Goal: Information Seeking & Learning: Compare options

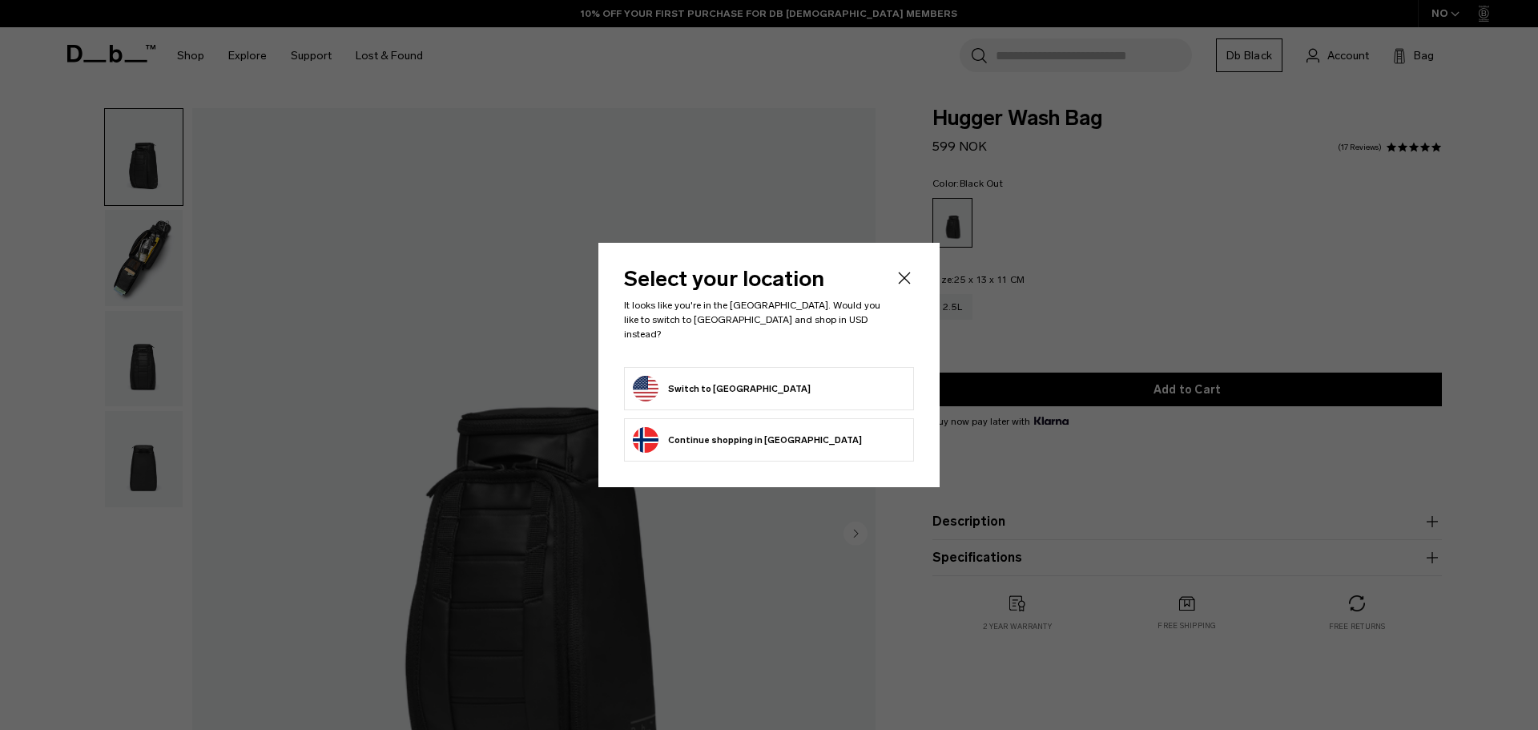
click at [773, 388] on form "Switch to United States" at bounding box center [769, 389] width 272 height 26
click at [717, 387] on button "Switch to United States" at bounding box center [722, 389] width 178 height 26
click at [691, 381] on button "Switch to United States" at bounding box center [722, 389] width 178 height 26
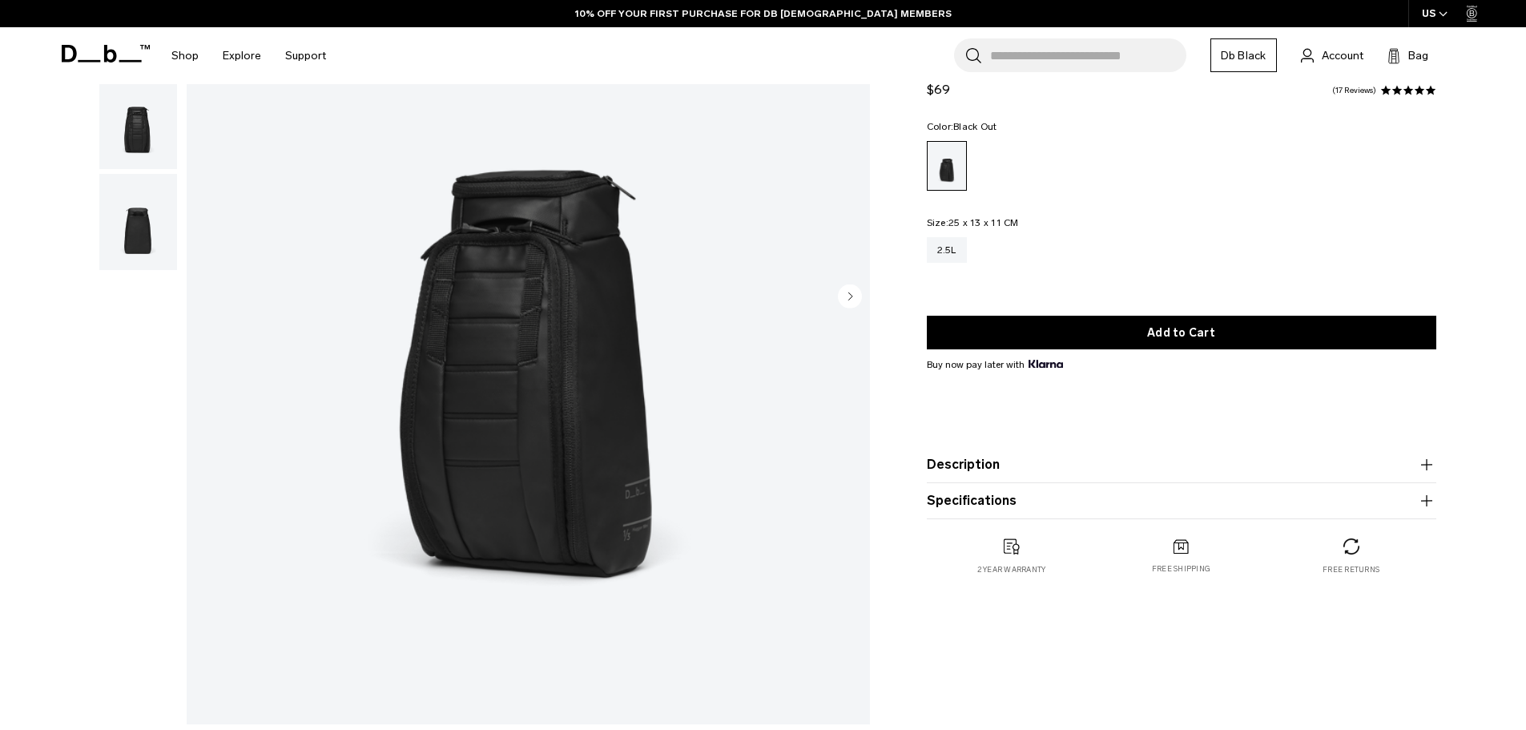
scroll to position [240, 0]
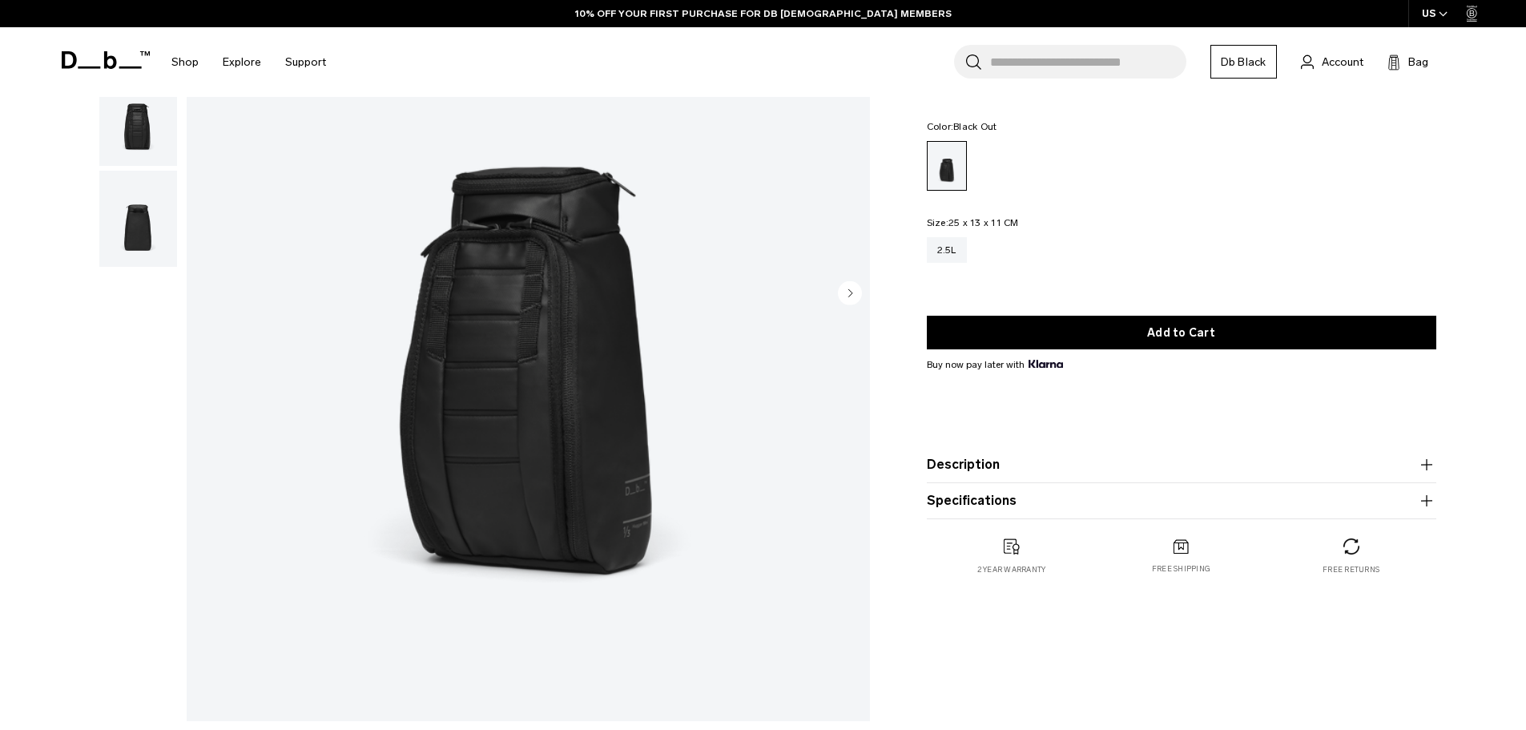
click at [850, 296] on circle "Next slide" at bounding box center [850, 292] width 24 height 24
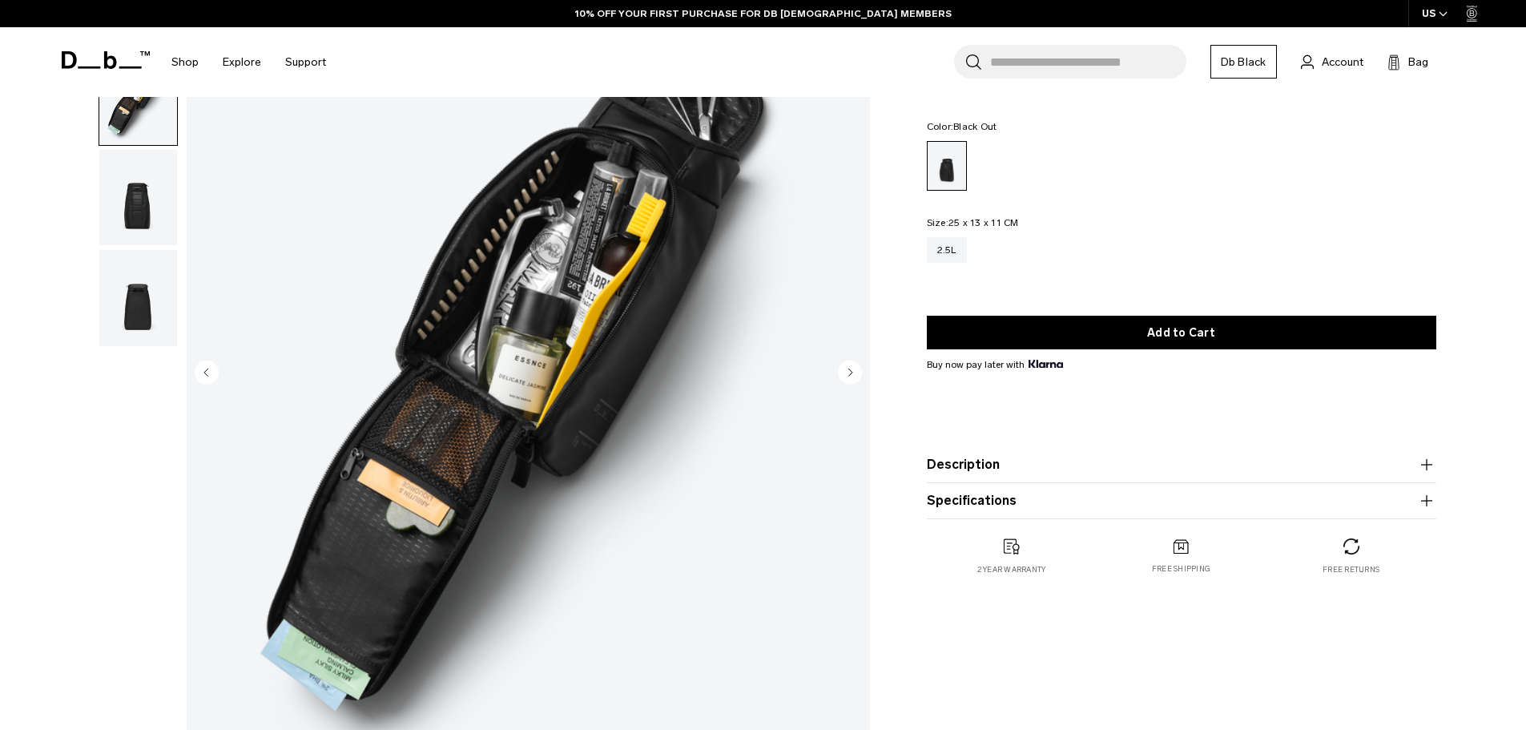
scroll to position [160, 0]
click at [852, 370] on circle "Next slide" at bounding box center [850, 372] width 24 height 24
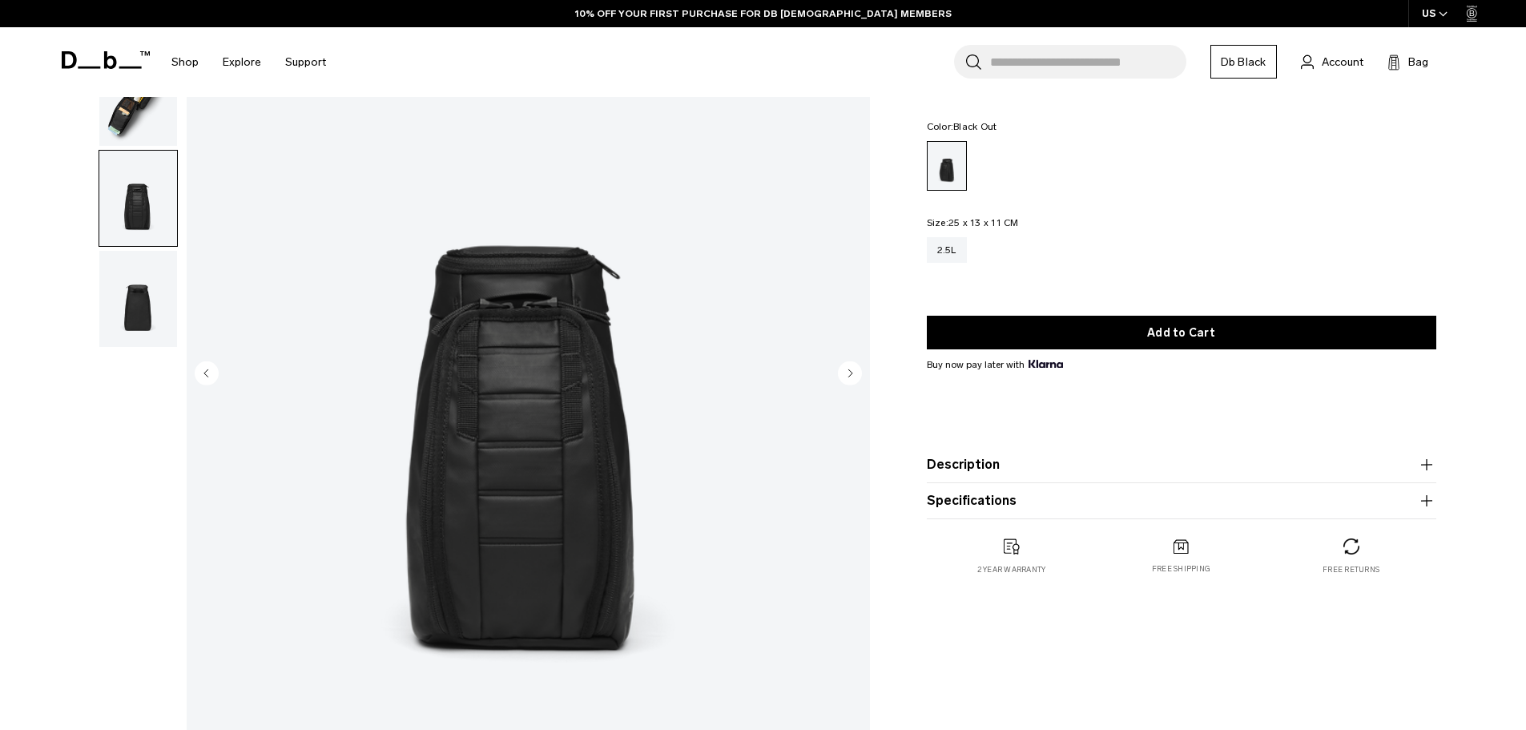
click at [852, 370] on circle "Next slide" at bounding box center [850, 372] width 24 height 24
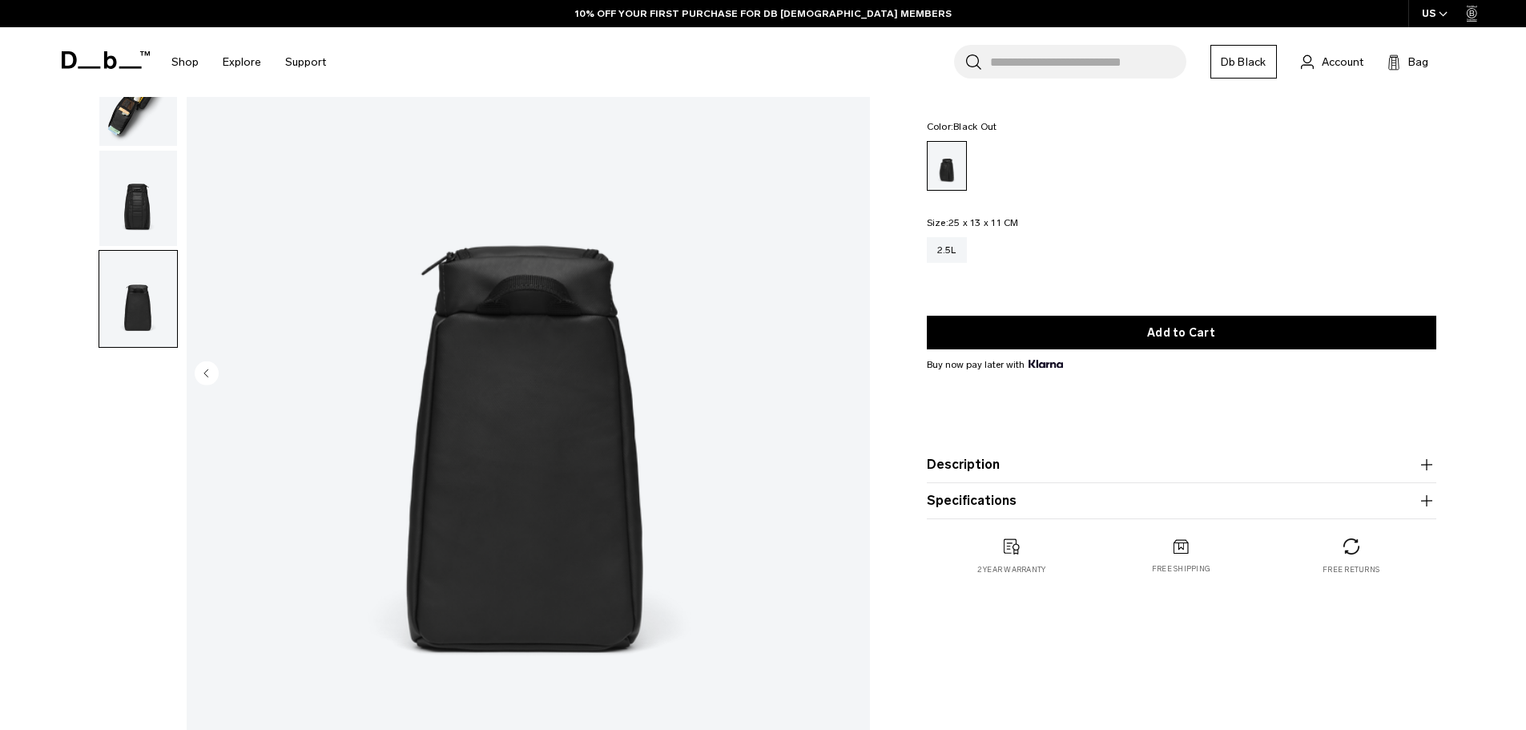
click at [852, 370] on img "4 / 4" at bounding box center [528, 374] width 683 height 853
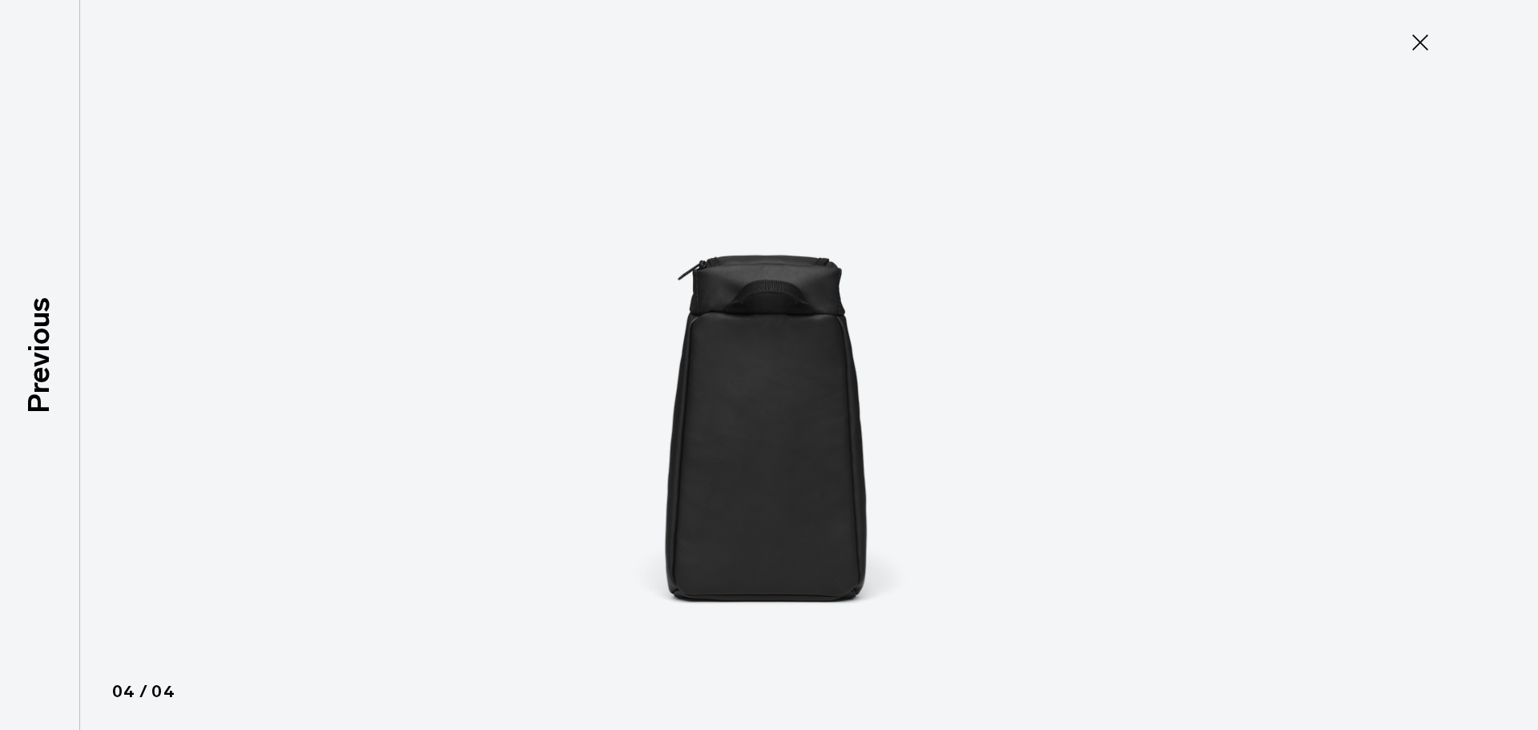
click at [1420, 42] on icon at bounding box center [1420, 42] width 16 height 16
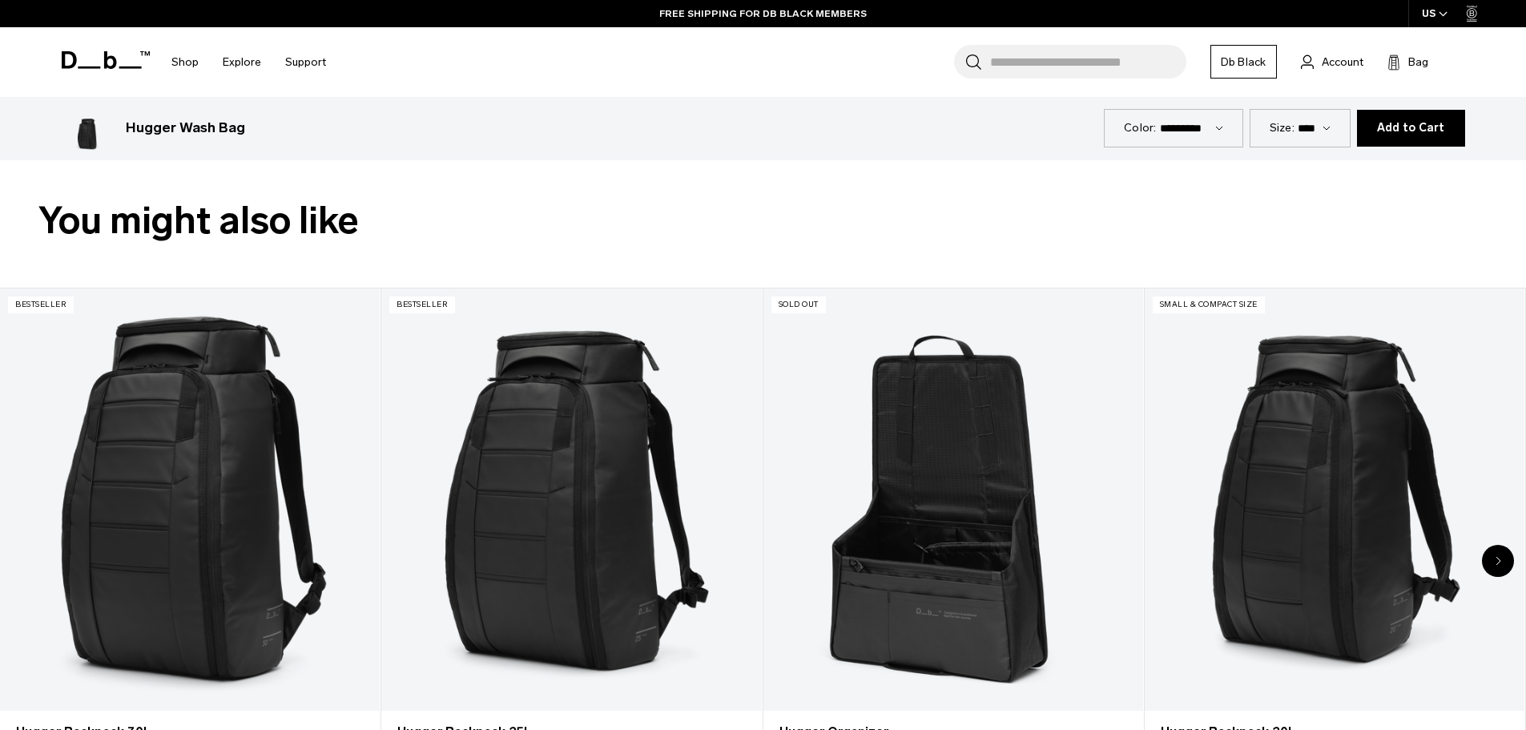
scroll to position [961, 0]
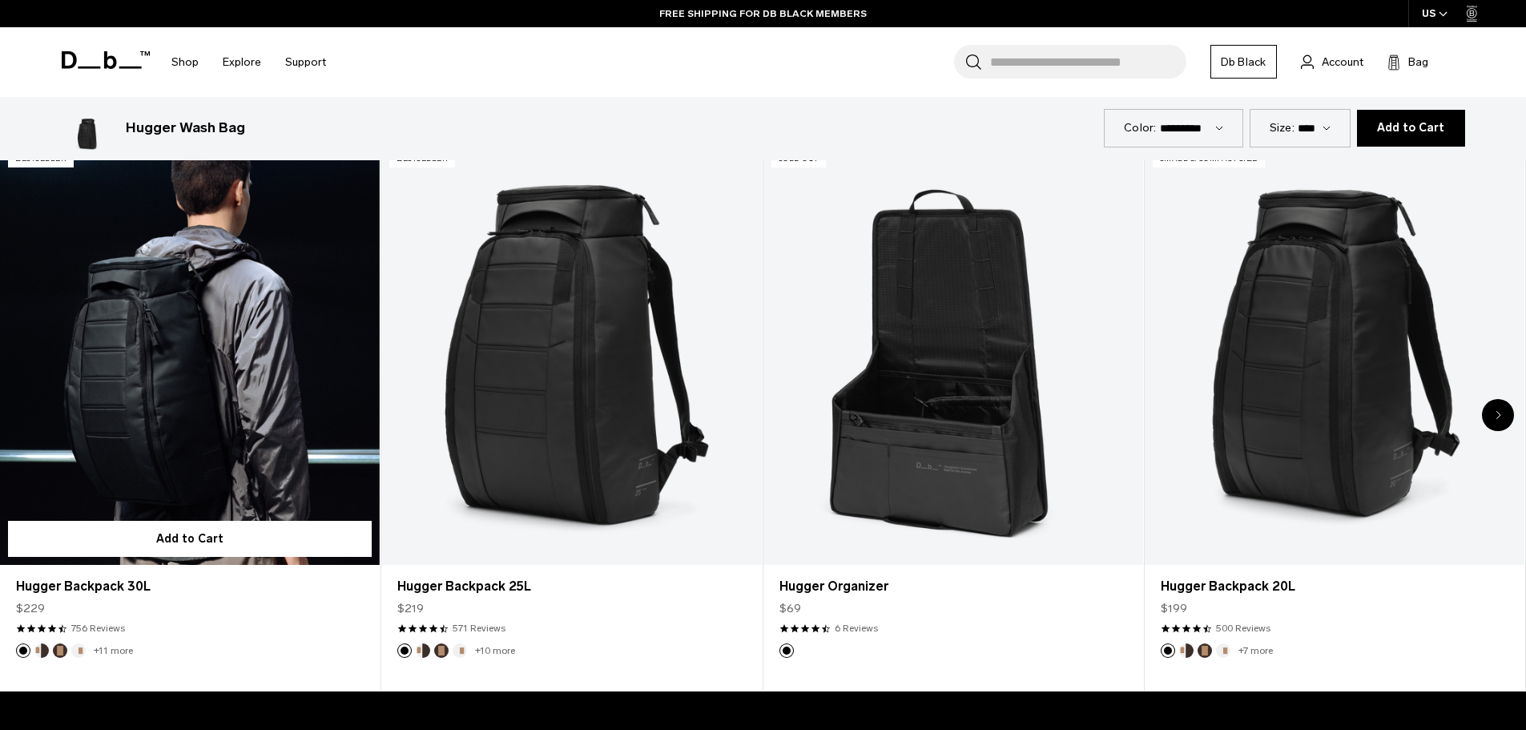
click at [208, 382] on link "Hugger Backpack 30L" at bounding box center [190, 354] width 380 height 422
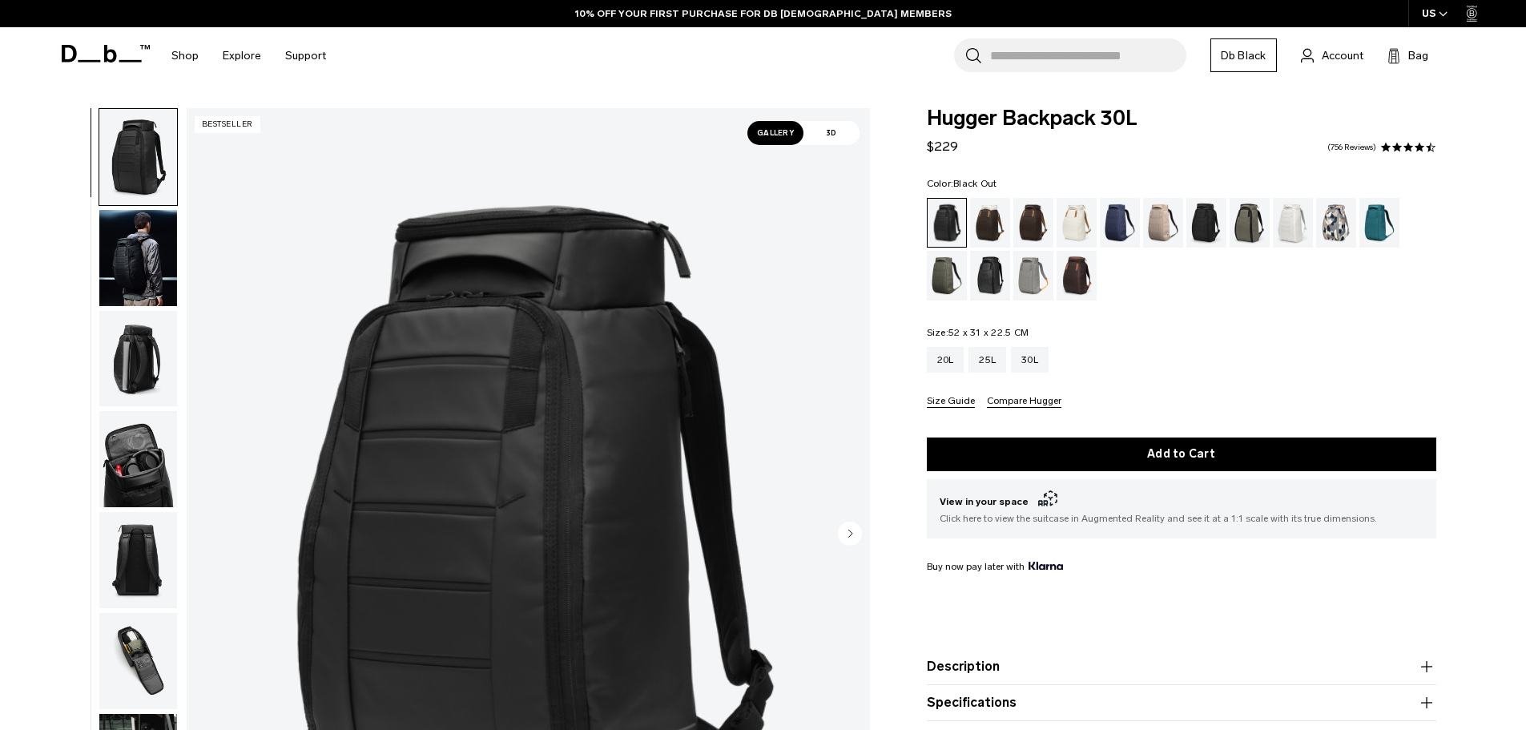
click at [864, 540] on img "1 / 11" at bounding box center [528, 534] width 683 height 853
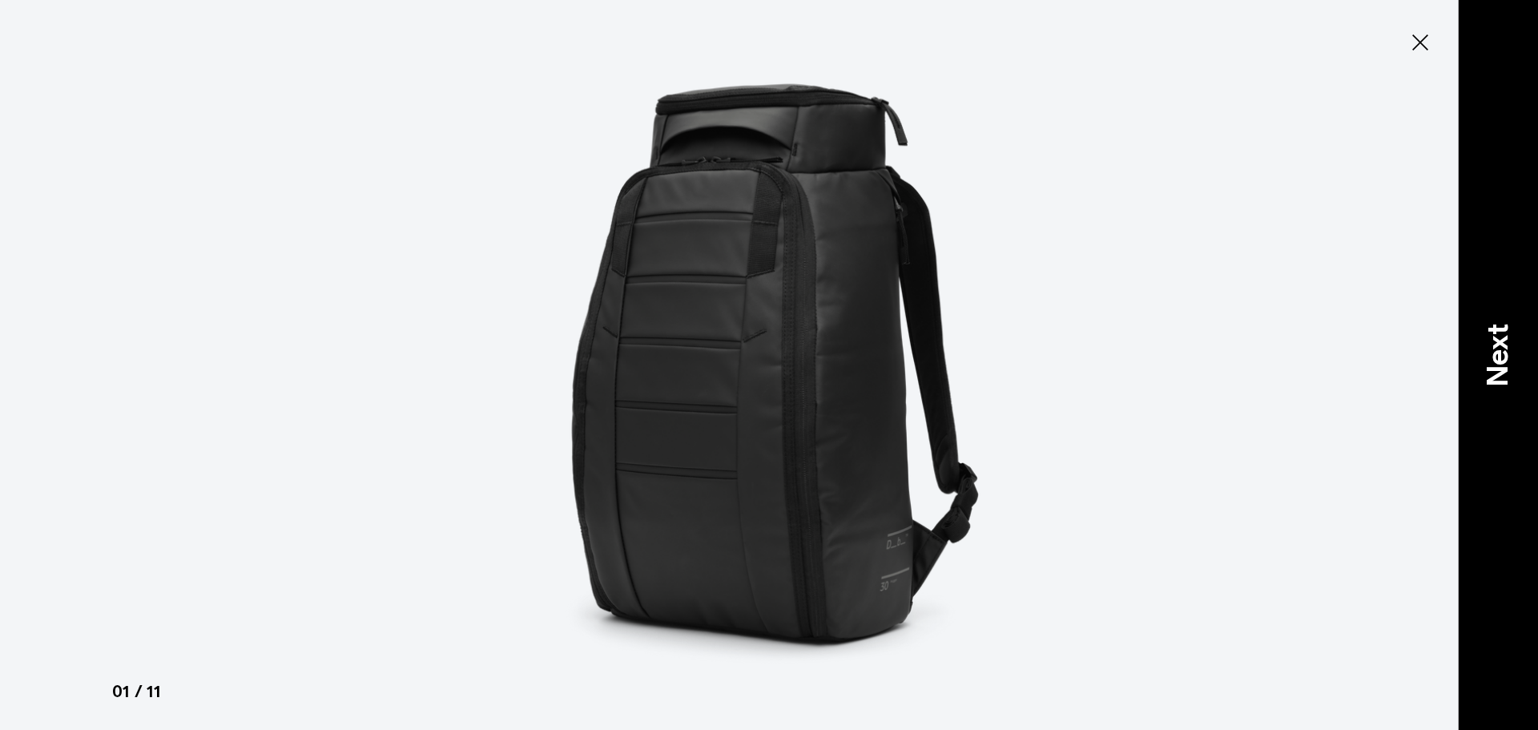
click at [1510, 371] on p "Next" at bounding box center [1497, 355] width 43 height 63
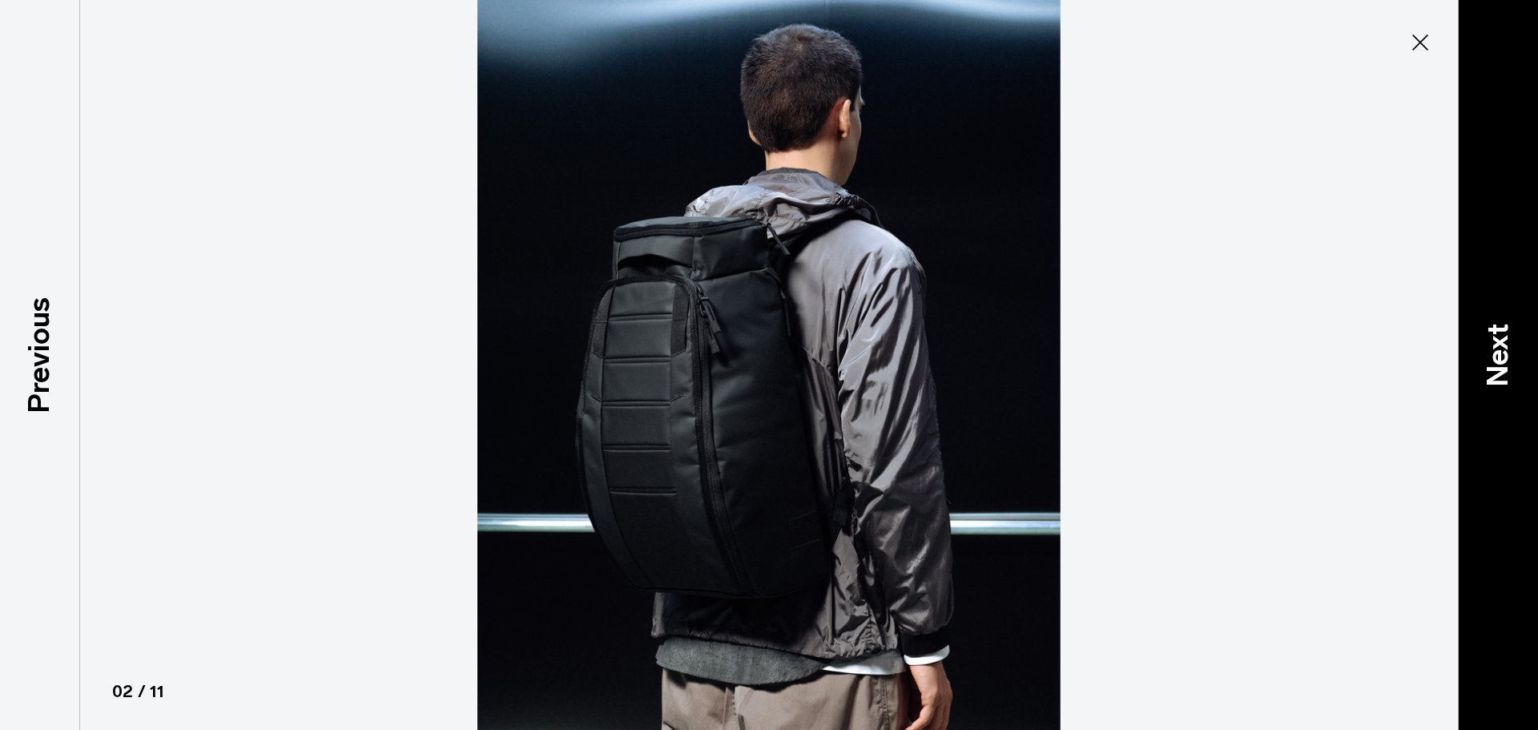
click at [1510, 371] on p "Next" at bounding box center [1497, 355] width 43 height 63
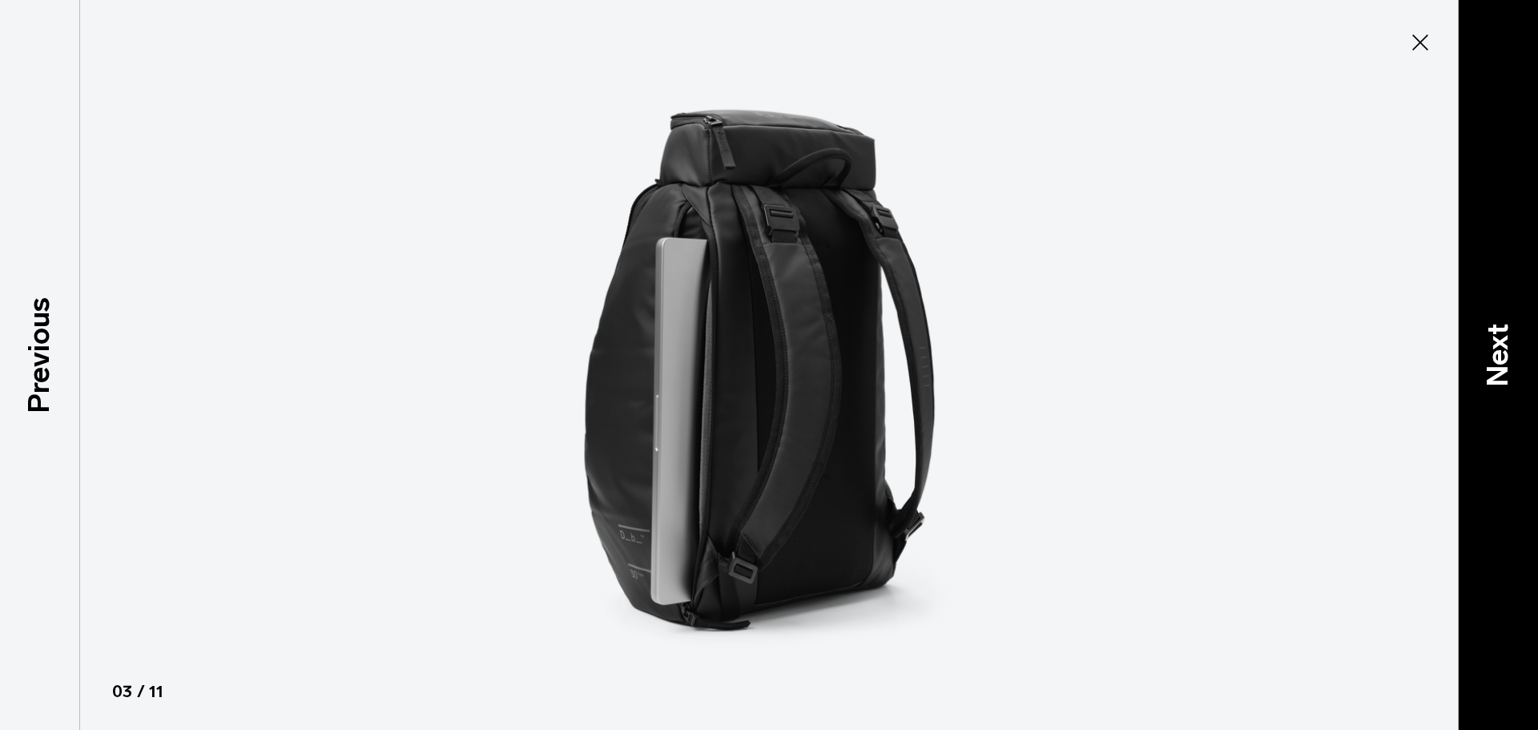
click at [1510, 371] on p "Next" at bounding box center [1497, 355] width 43 height 63
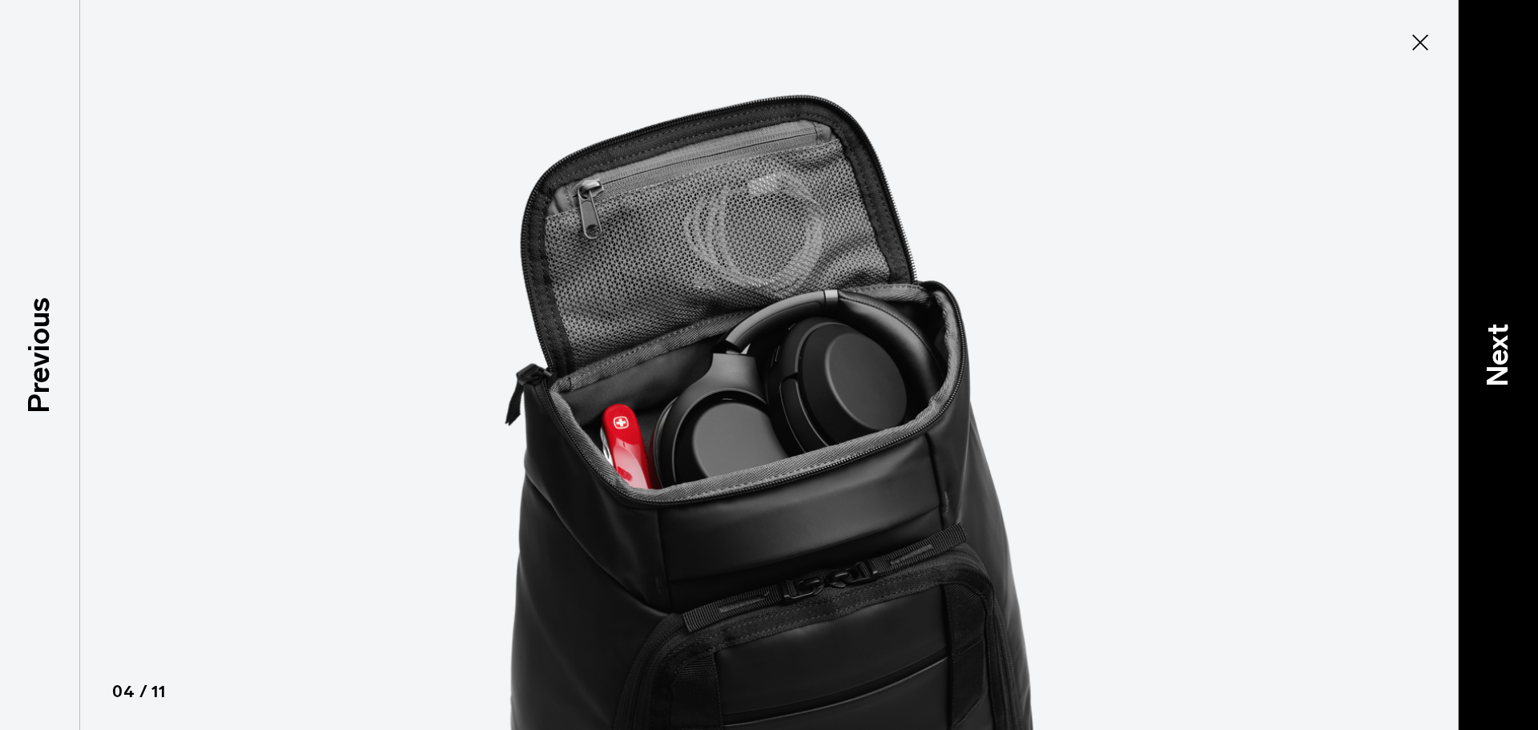
click at [1510, 371] on p "Next" at bounding box center [1497, 355] width 43 height 63
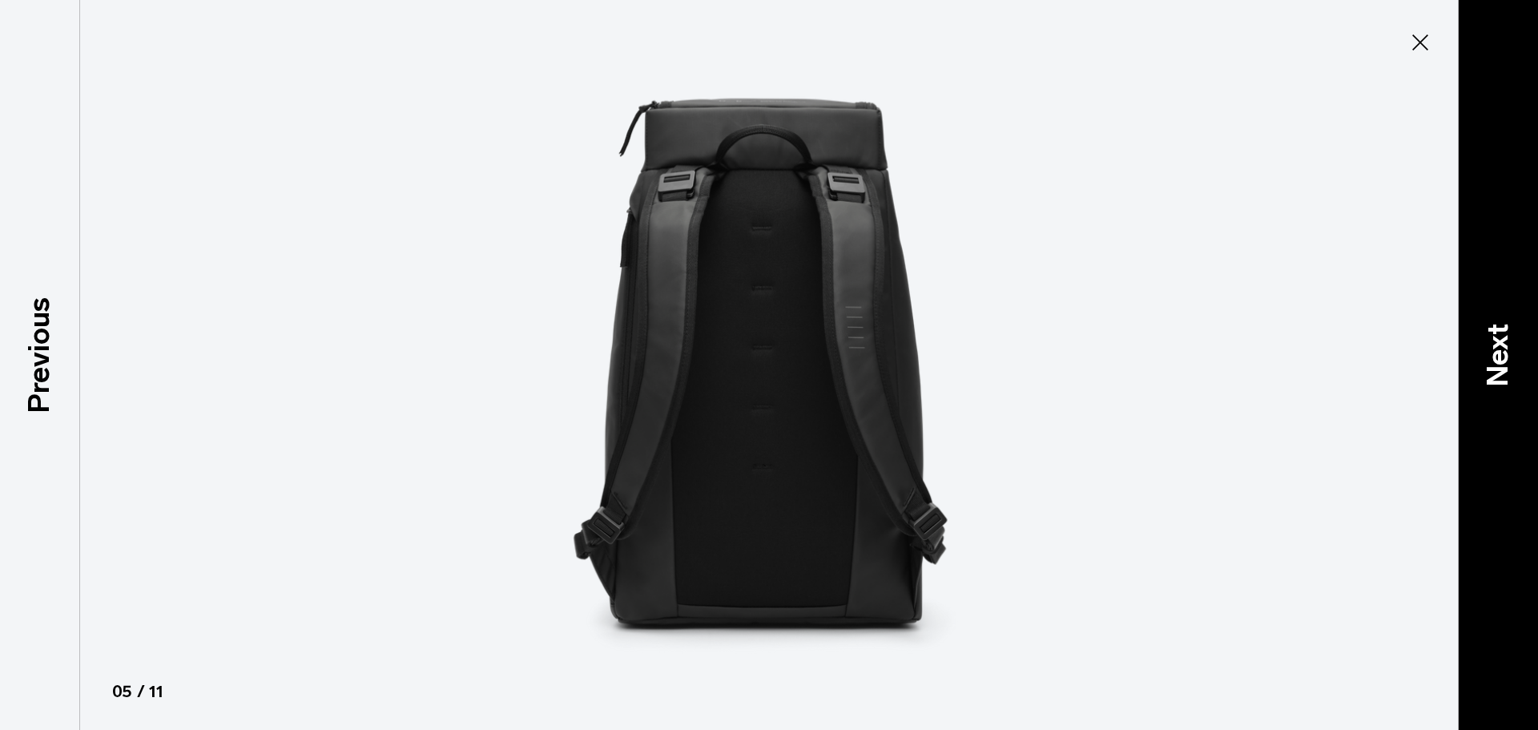
click at [1510, 371] on p "Next" at bounding box center [1497, 355] width 43 height 63
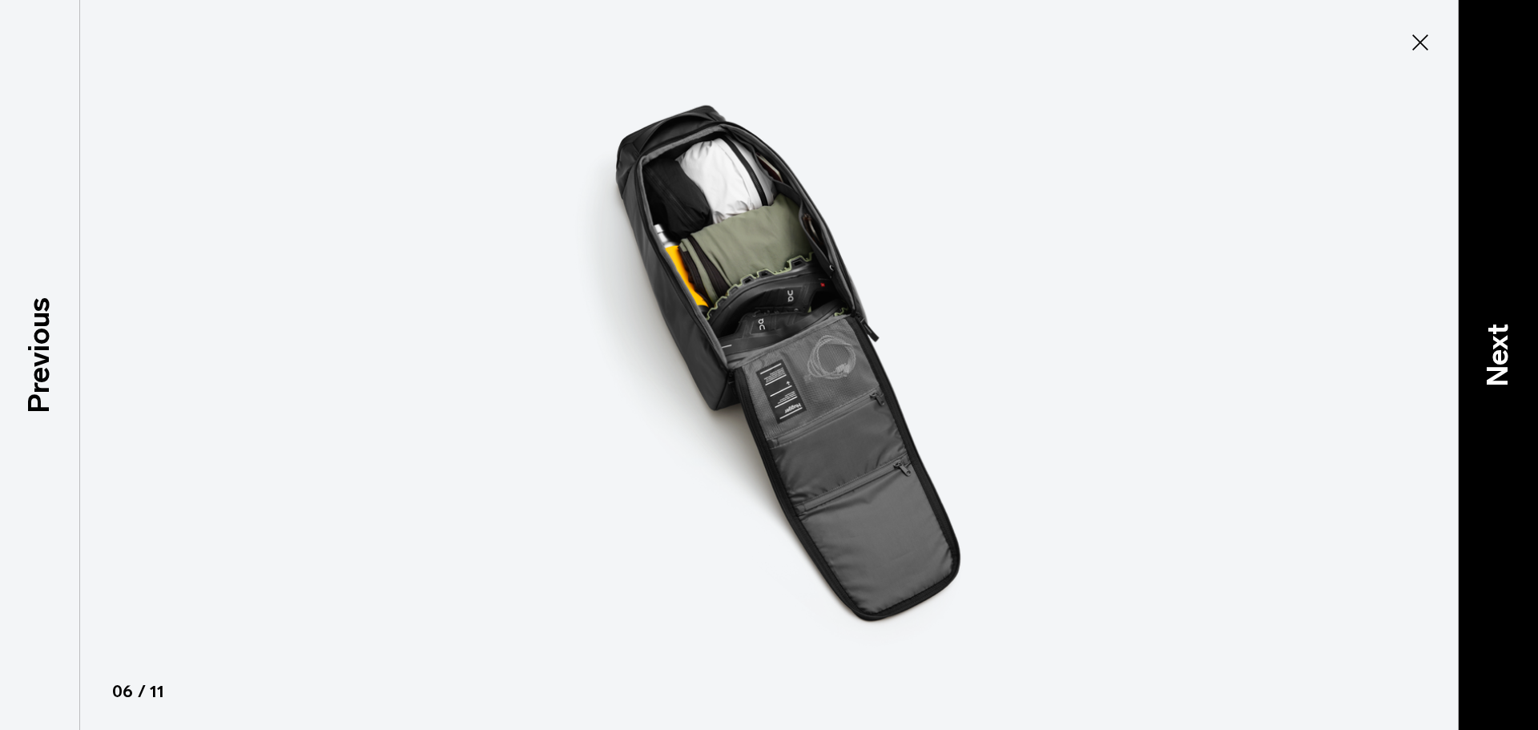
click at [1510, 371] on p "Next" at bounding box center [1497, 355] width 43 height 63
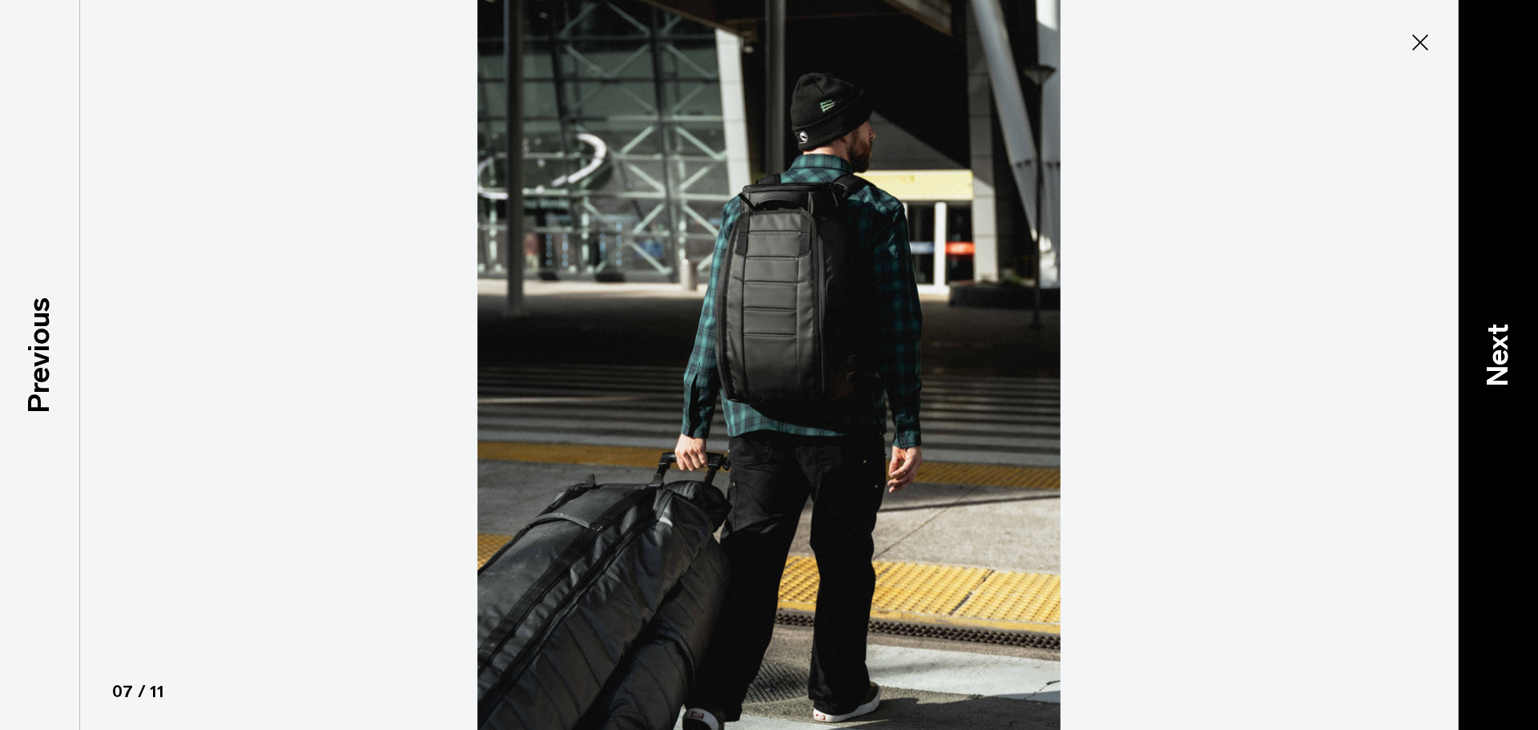
click at [1510, 371] on p "Next" at bounding box center [1497, 355] width 43 height 63
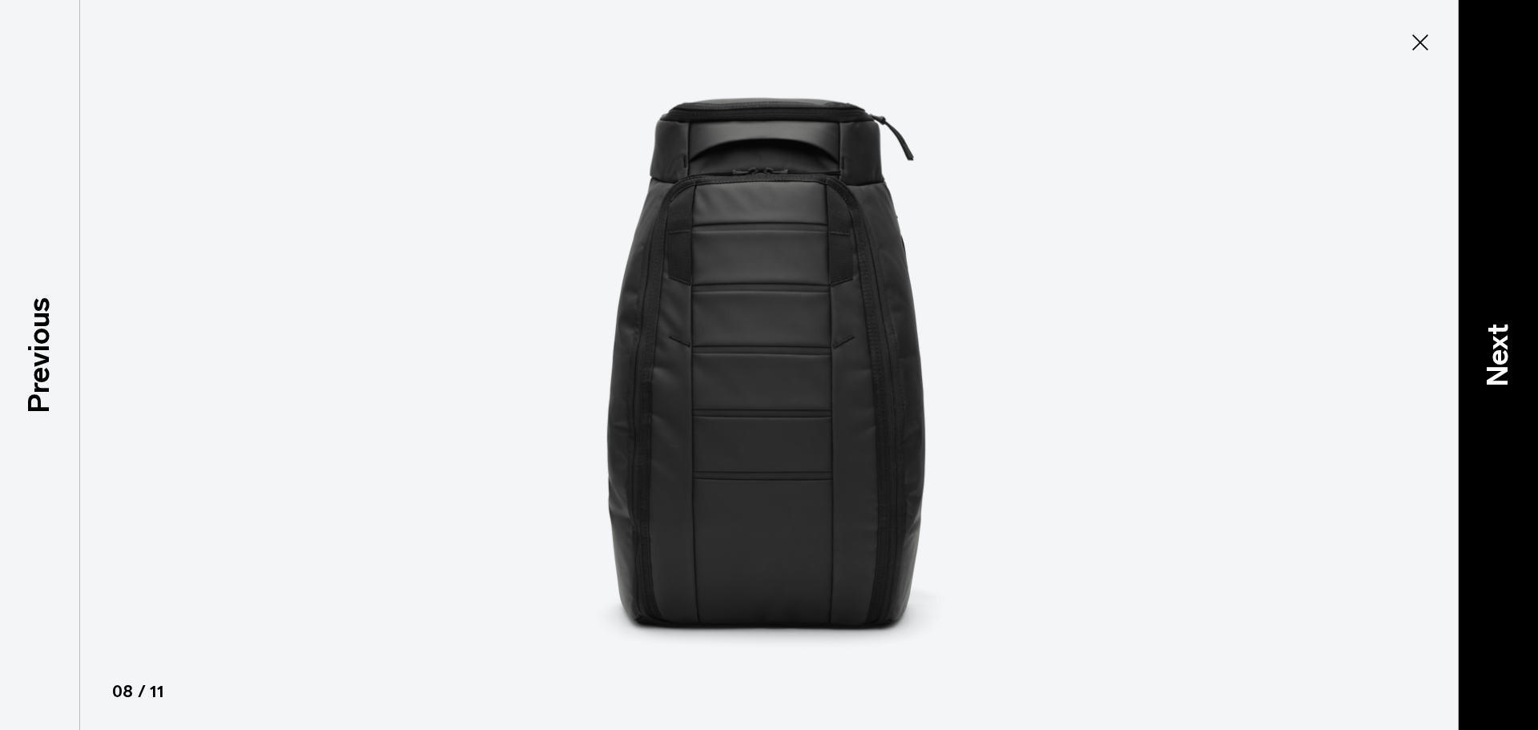
click at [1510, 371] on p "Next" at bounding box center [1497, 355] width 43 height 63
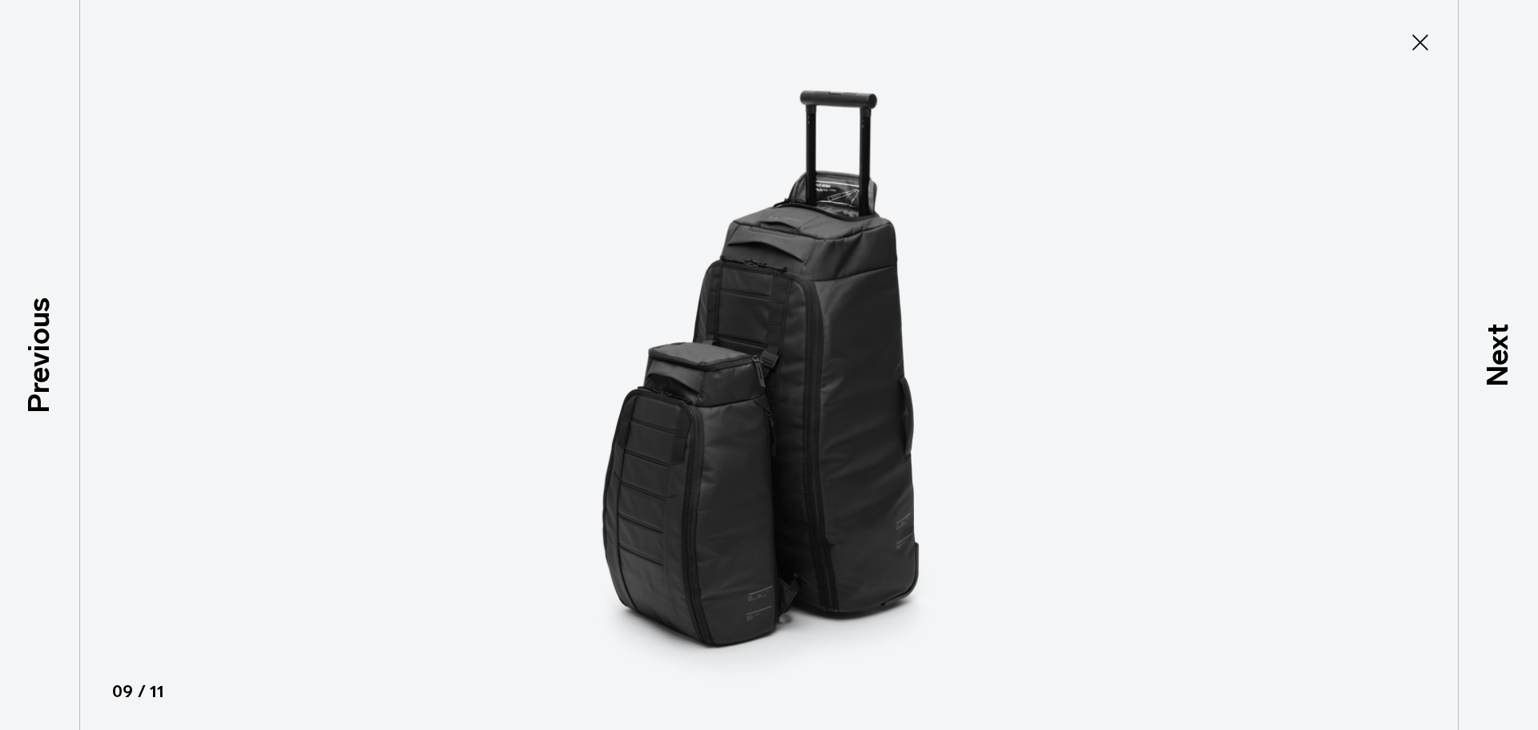
click at [1424, 39] on icon at bounding box center [1420, 42] width 16 height 16
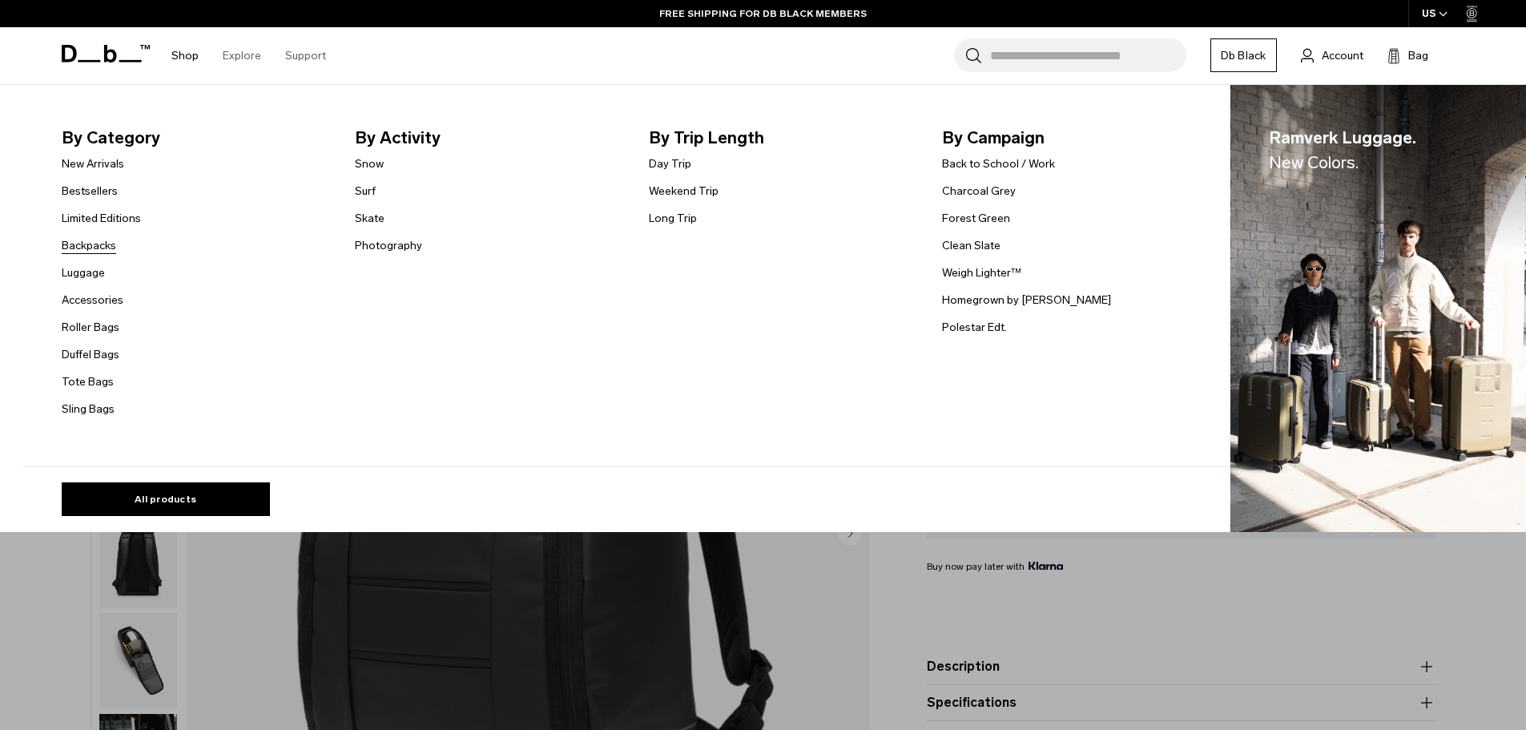
click at [108, 247] on link "Backpacks" at bounding box center [89, 245] width 54 height 17
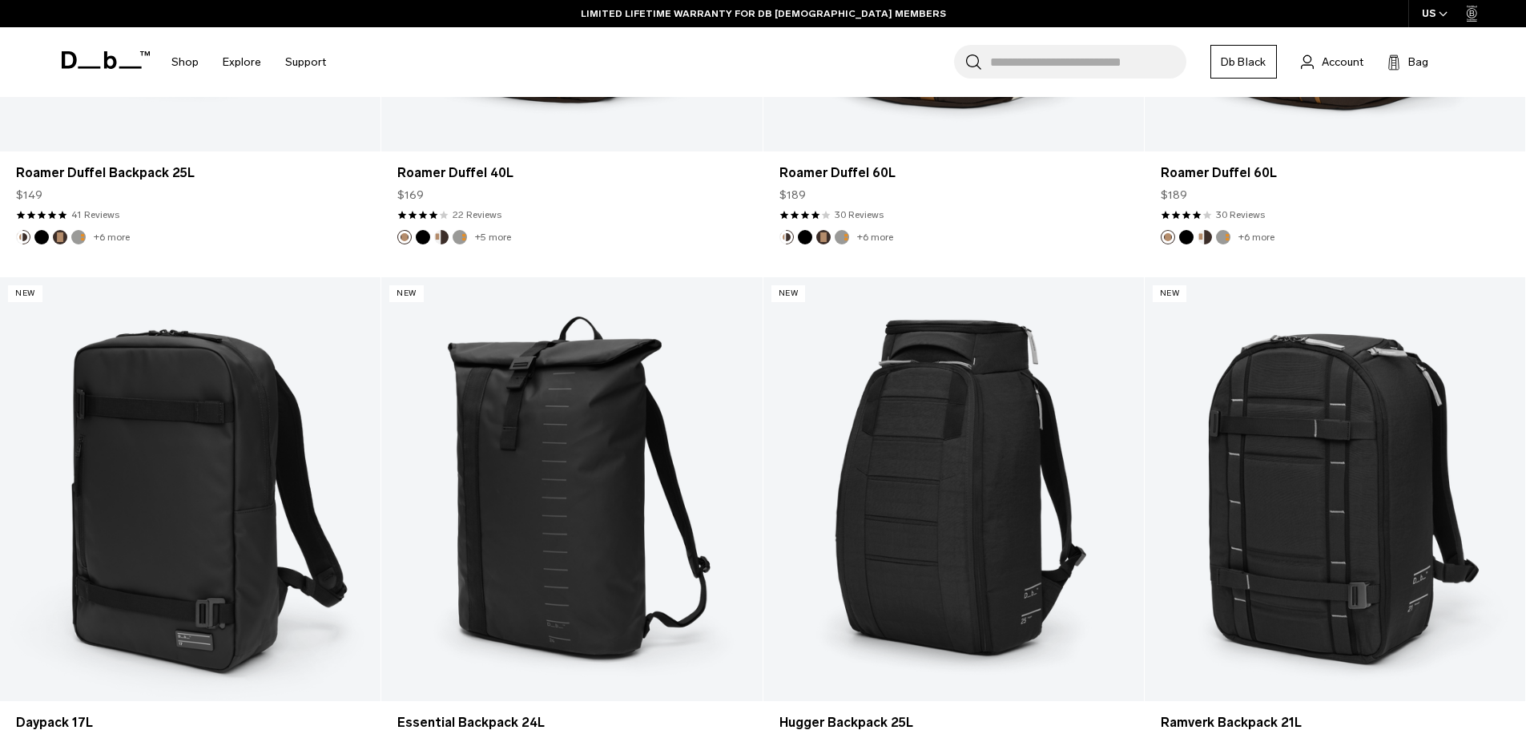
scroll to position [2082, 0]
